Goal: Task Accomplishment & Management: Use online tool/utility

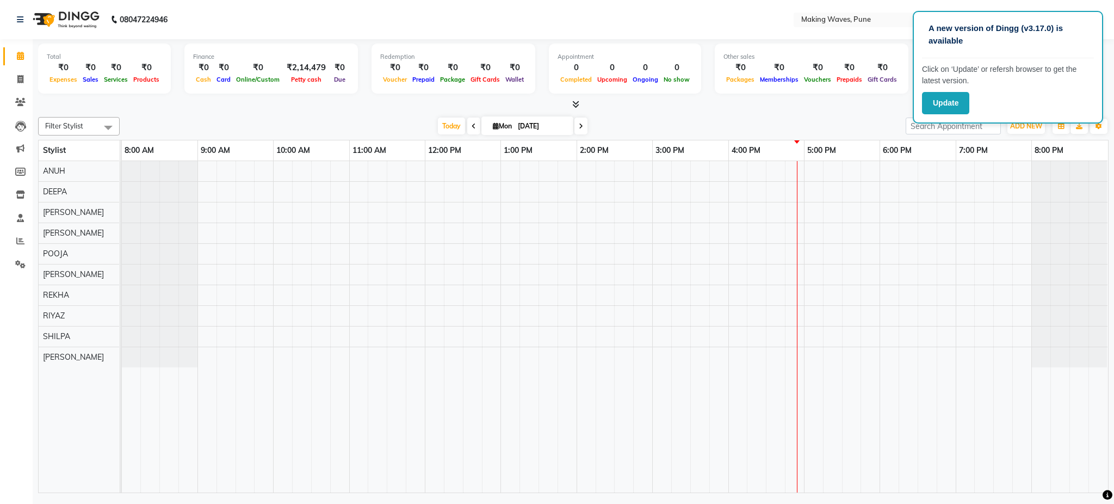
click at [832, 121] on div "Today Mon 01-09-2025" at bounding box center [512, 126] width 775 height 16
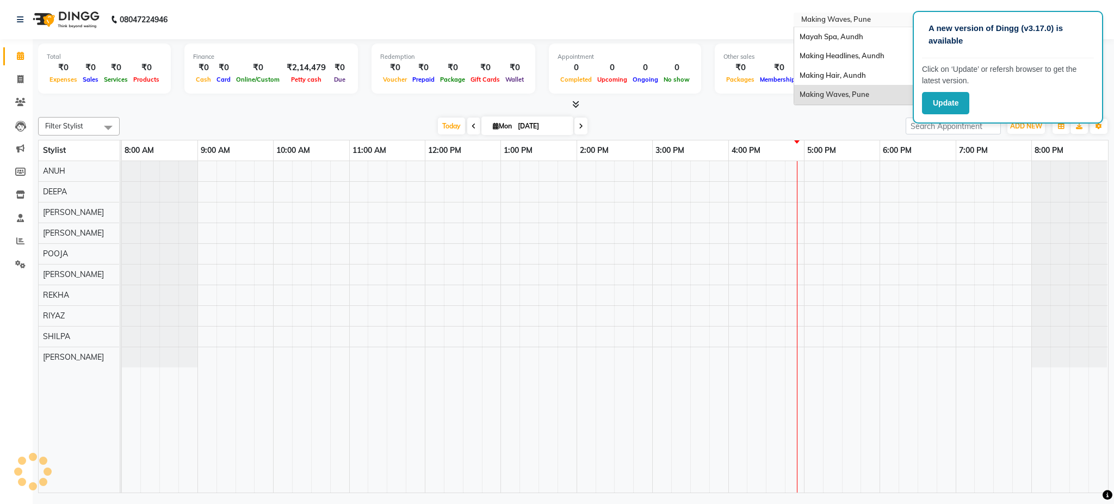
click at [824, 17] on input "text" at bounding box center [878, 20] width 158 height 11
click at [833, 39] on span "Mayah Spa, Aundh" at bounding box center [832, 36] width 64 height 9
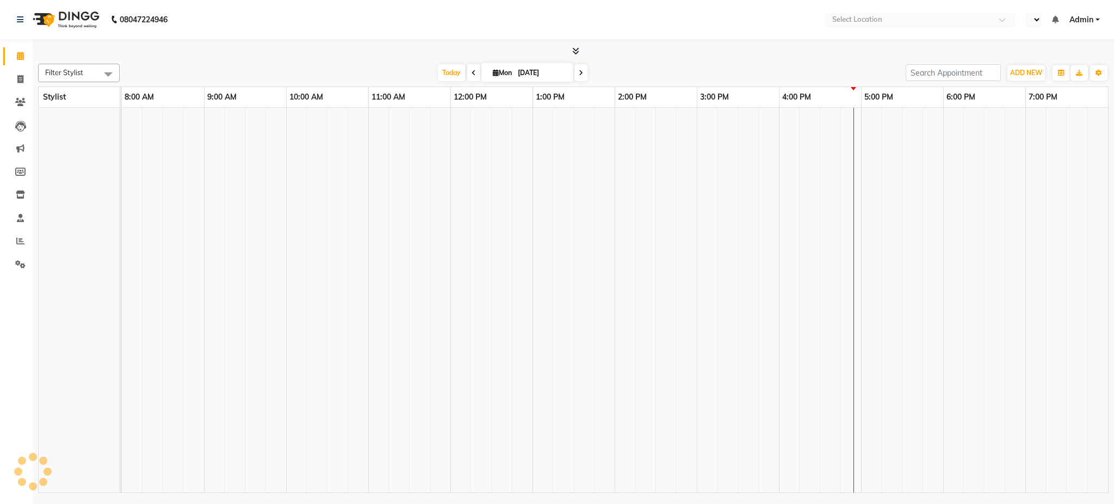
select select "en"
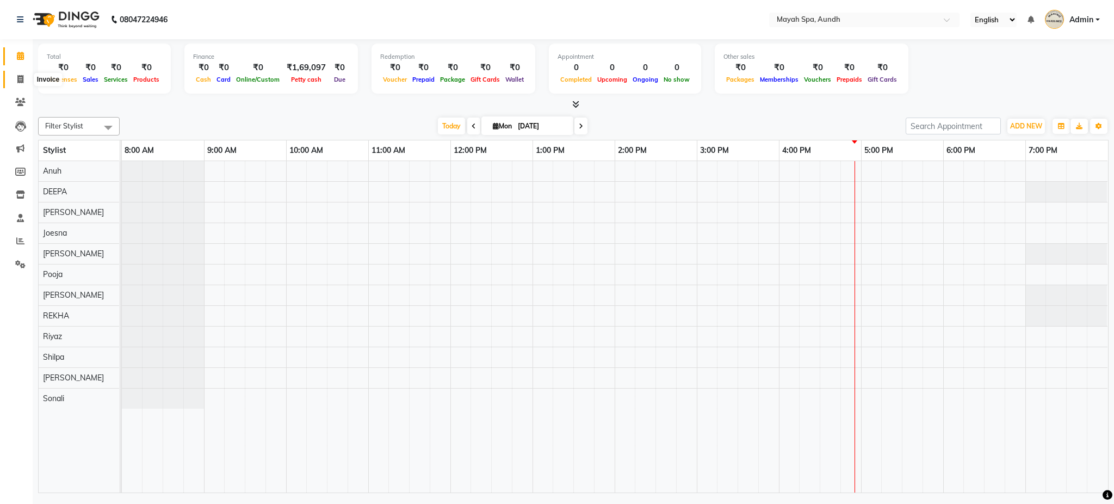
click at [17, 79] on icon at bounding box center [20, 79] width 6 height 8
select select "service"
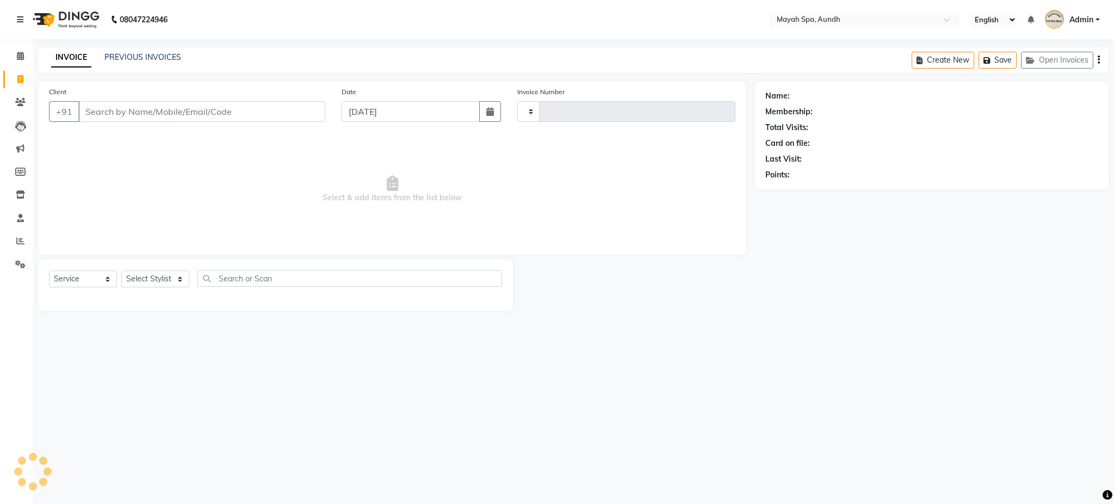
type input "0186"
select select "761"
click at [240, 113] on input "Client" at bounding box center [201, 111] width 247 height 21
click at [691, 338] on div "08047224946 Select Location × Mayah Spa, Aundh English ENGLISH Español العربية …" at bounding box center [557, 252] width 1114 height 504
